Goal: Task Accomplishment & Management: Manage account settings

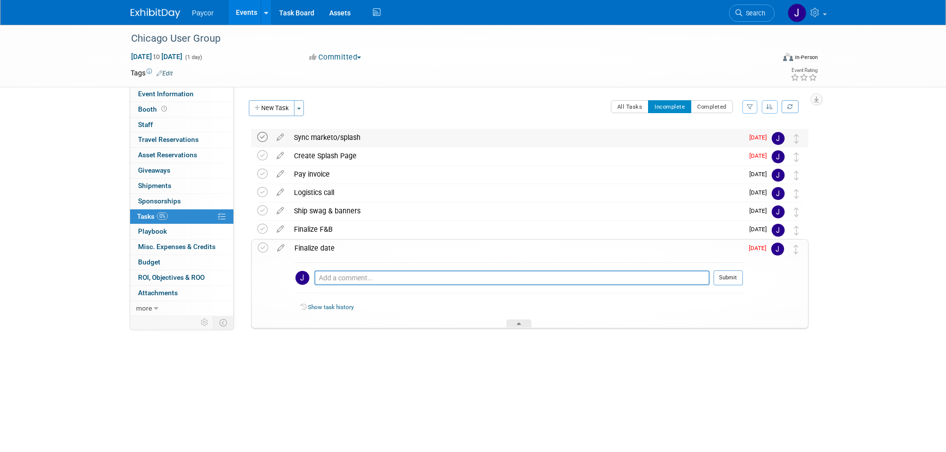
click at [263, 136] on icon at bounding box center [262, 137] width 10 height 10
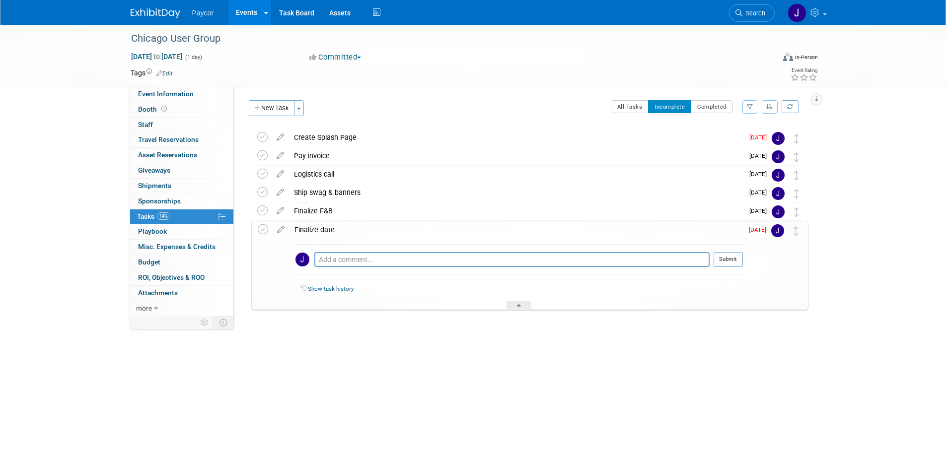
click at [263, 136] on icon at bounding box center [262, 137] width 10 height 10
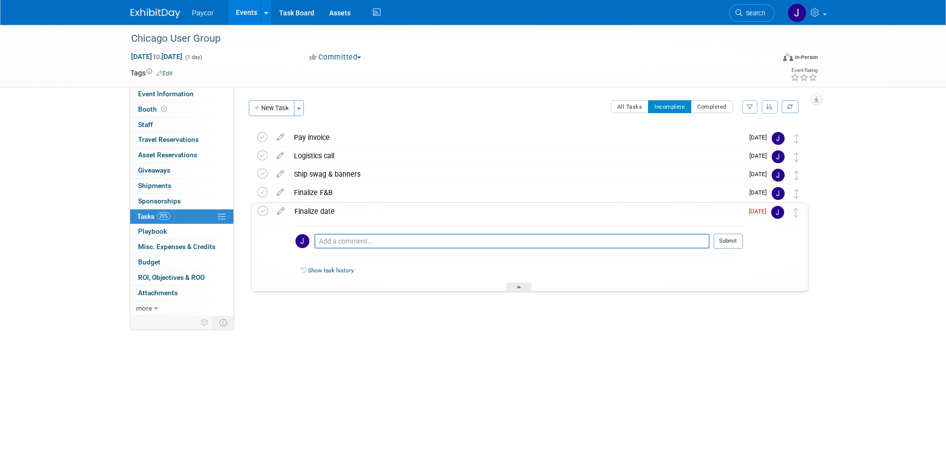
click at [263, 136] on icon at bounding box center [262, 137] width 10 height 10
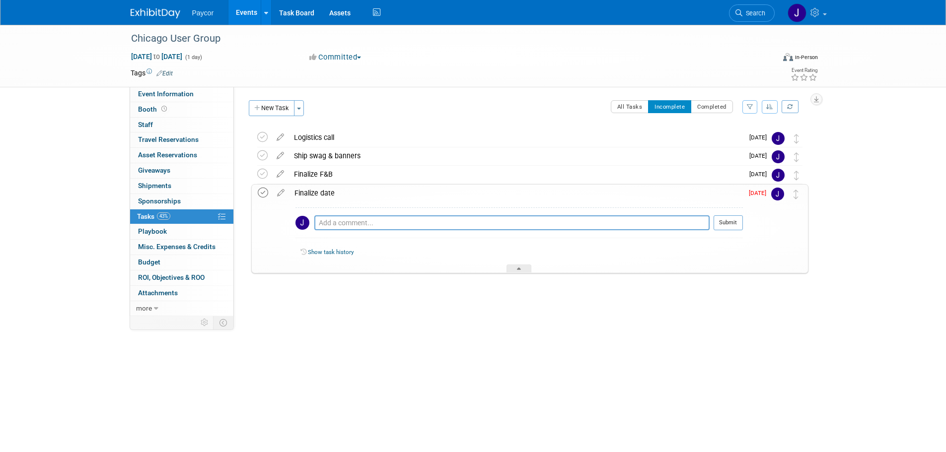
click at [265, 194] on icon at bounding box center [263, 193] width 10 height 10
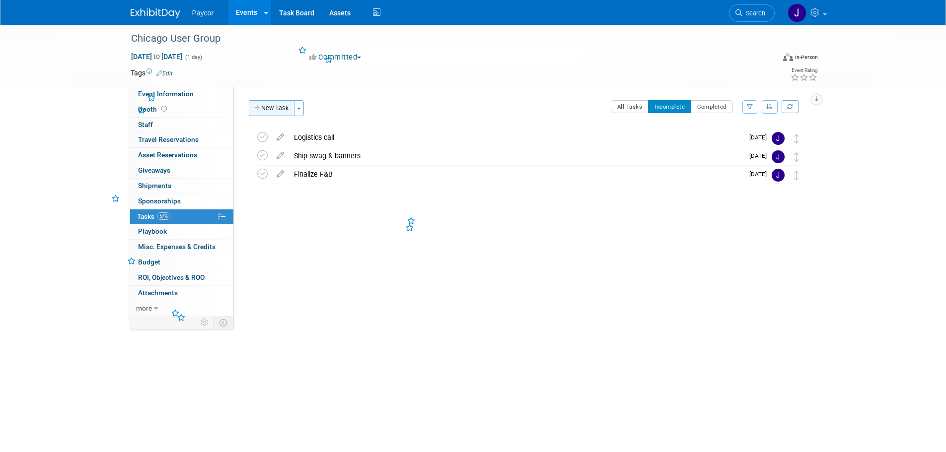
click at [276, 103] on button "New Task" at bounding box center [272, 108] width 46 height 16
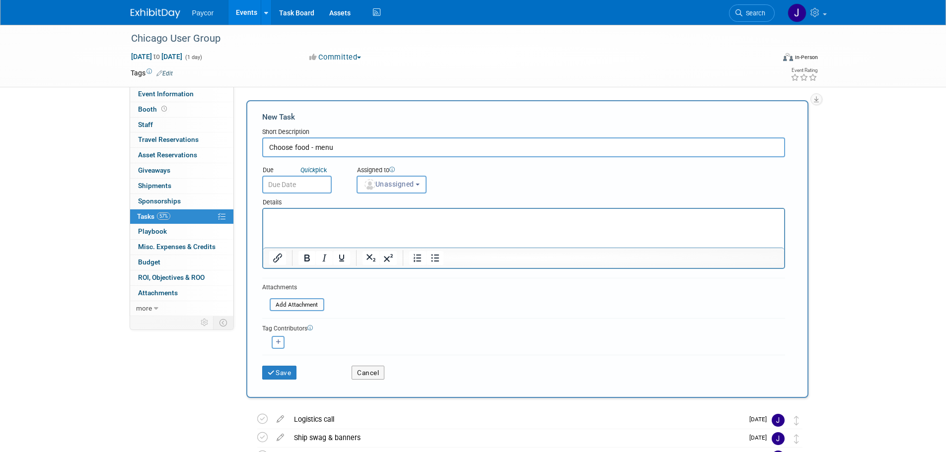
type input "Choose food - menu"
click at [304, 187] on input "text" at bounding box center [297, 185] width 70 height 18
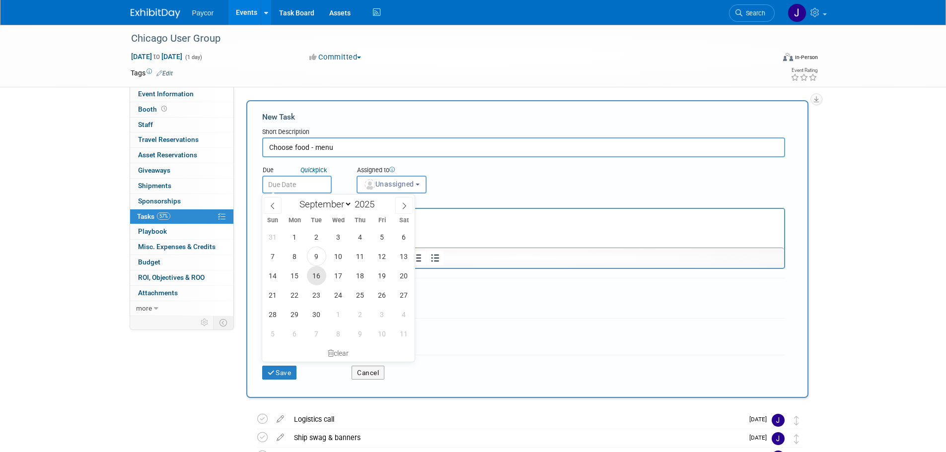
click at [317, 273] on span "16" at bounding box center [316, 275] width 19 height 19
type input "[DATE]"
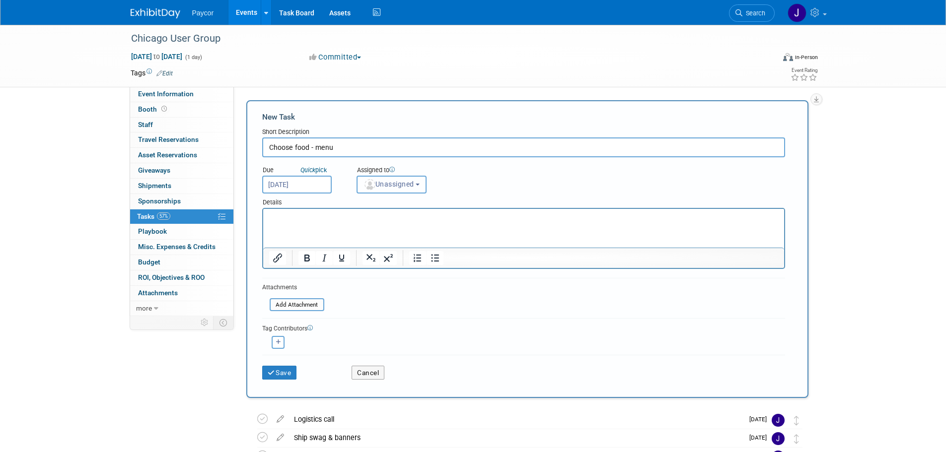
click at [400, 182] on span "Unassigned" at bounding box center [388, 184] width 51 height 8
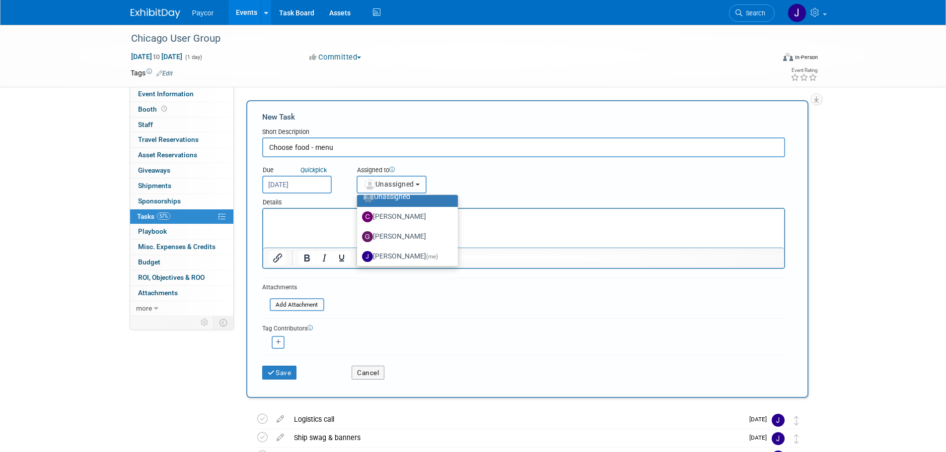
scroll to position [13, 0]
click at [422, 251] on label "[PERSON_NAME] (me)" at bounding box center [405, 254] width 86 height 16
click at [358, 251] on input "[PERSON_NAME] (me)" at bounding box center [355, 253] width 6 height 6
select select "5fa4a4d0-7ecb-44c4-b541-fab562a46234"
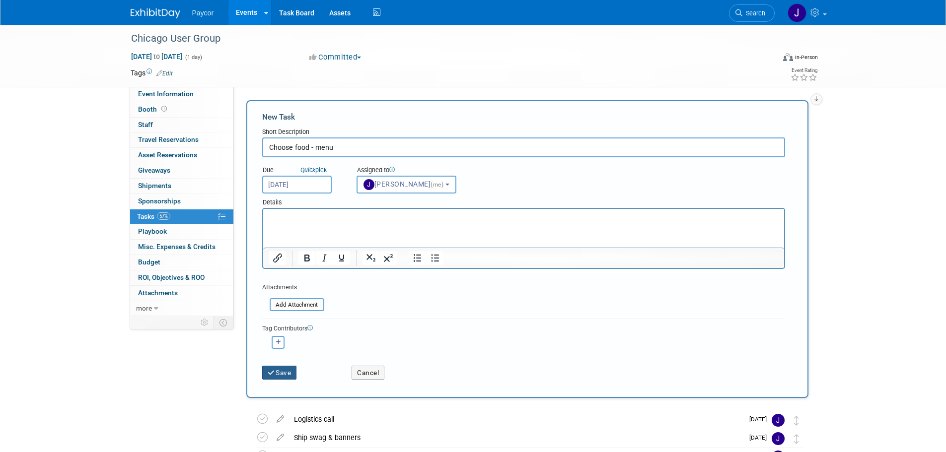
click at [277, 374] on button "Save" at bounding box center [279, 373] width 35 height 14
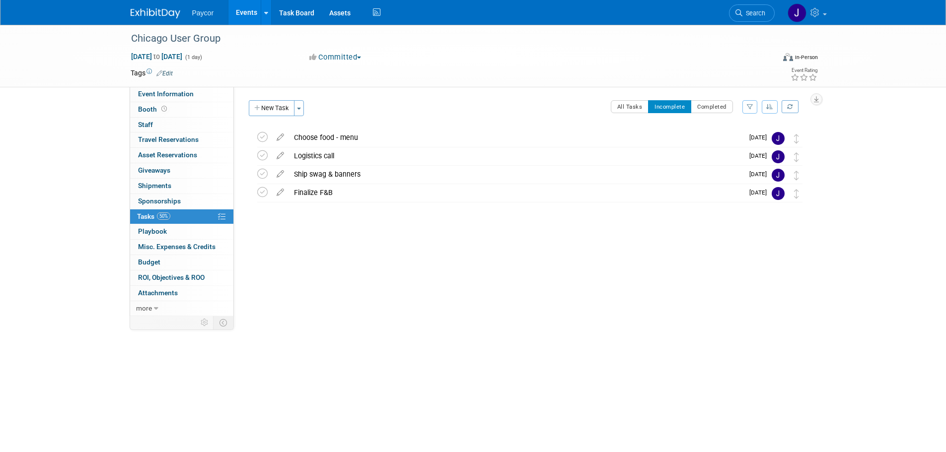
click at [307, 136] on div "Choose food - menu" at bounding box center [516, 137] width 454 height 17
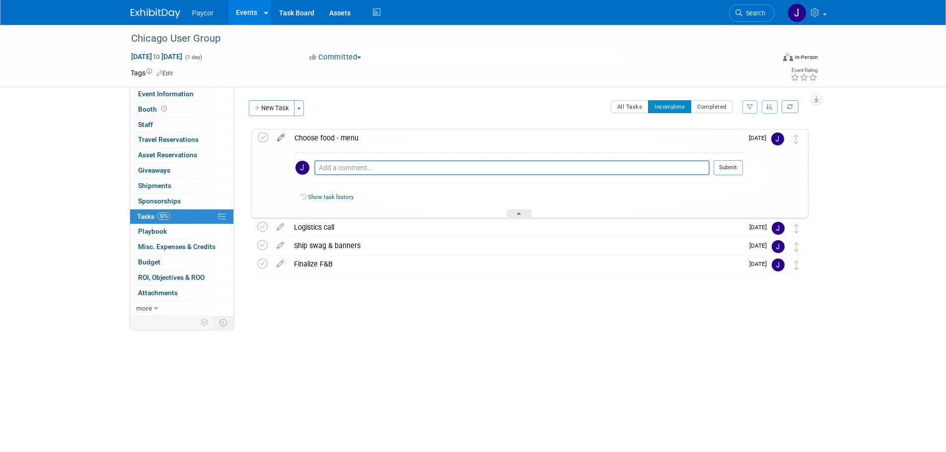
click at [281, 134] on icon at bounding box center [280, 136] width 17 height 12
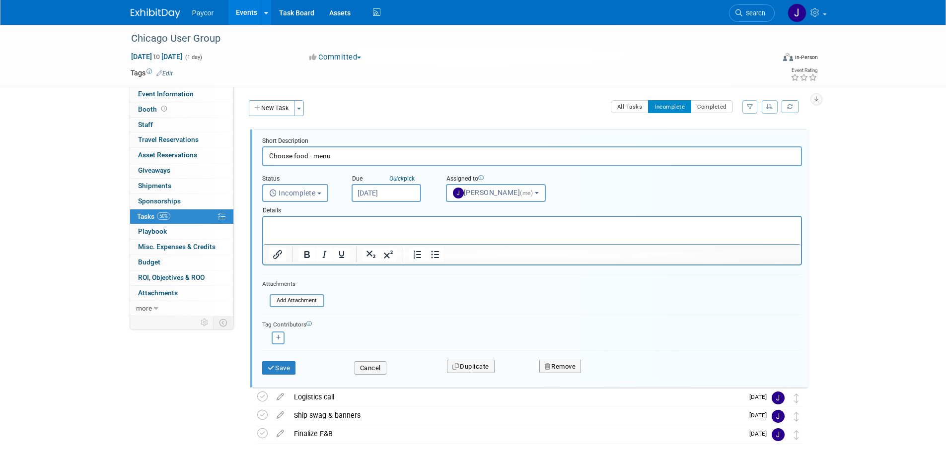
scroll to position [0, 0]
drag, startPoint x: 335, startPoint y: 156, endPoint x: 267, endPoint y: 153, distance: 68.1
click at [267, 153] on input "Choose food - menu" at bounding box center [532, 155] width 540 height 19
type input "Parking info"
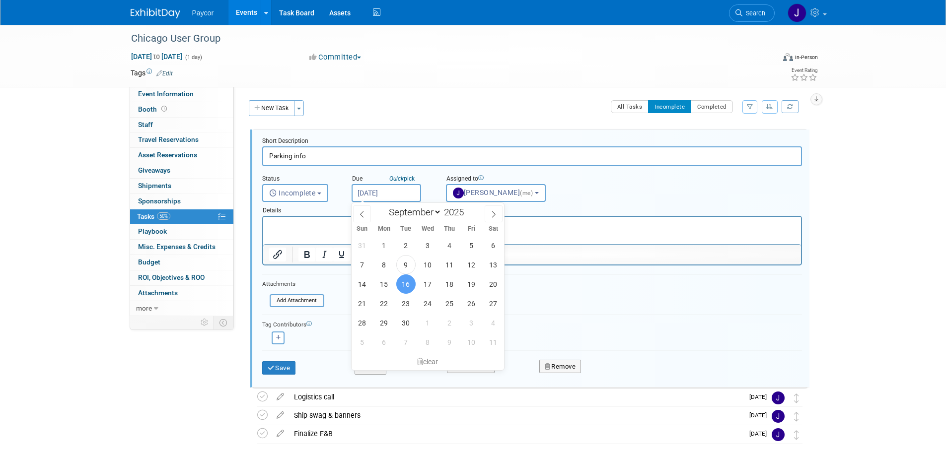
click at [390, 191] on input "[DATE]" at bounding box center [387, 193] width 70 height 18
click at [406, 319] on span "30" at bounding box center [405, 322] width 19 height 19
type input "[DATE]"
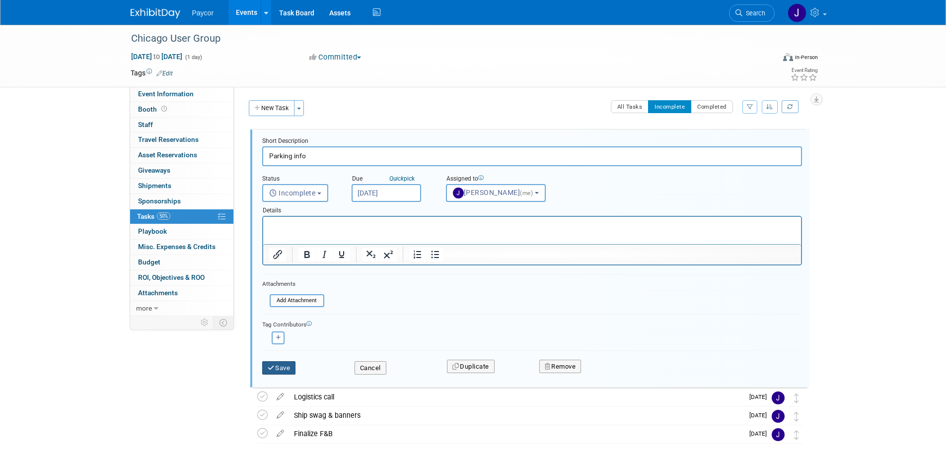
click at [284, 367] on button "Save" at bounding box center [279, 368] width 34 height 14
